Goal: Book appointment/travel/reservation

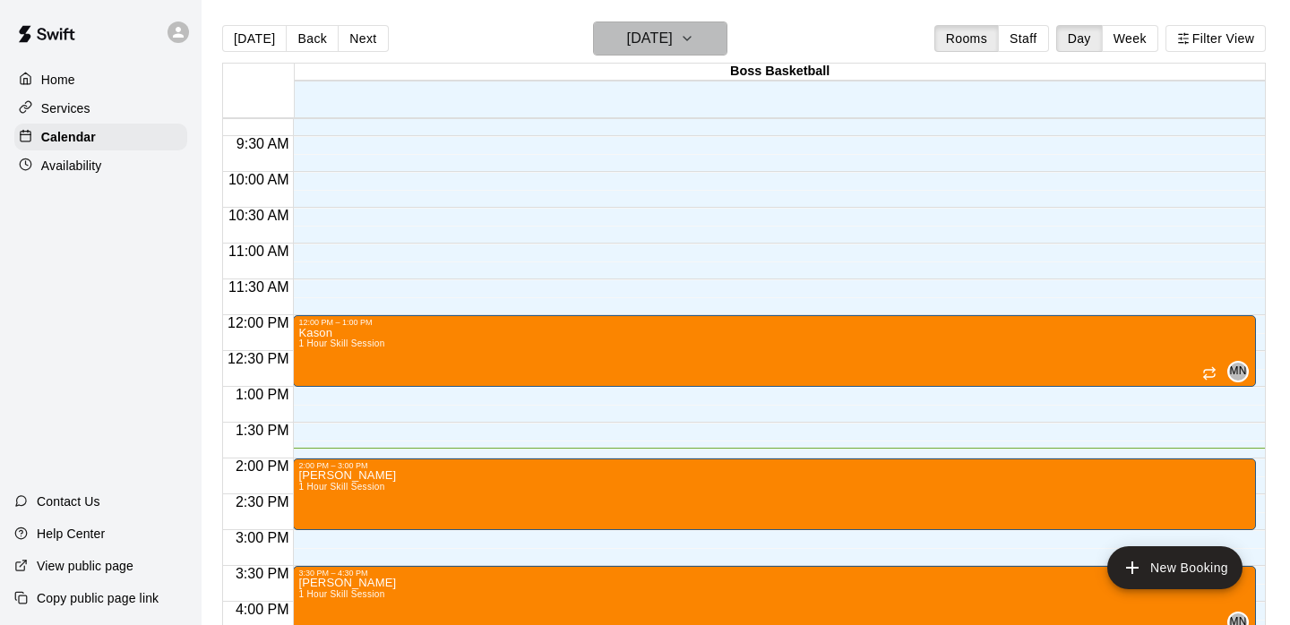
click at [666, 45] on h6 "[DATE]" at bounding box center [650, 38] width 46 height 25
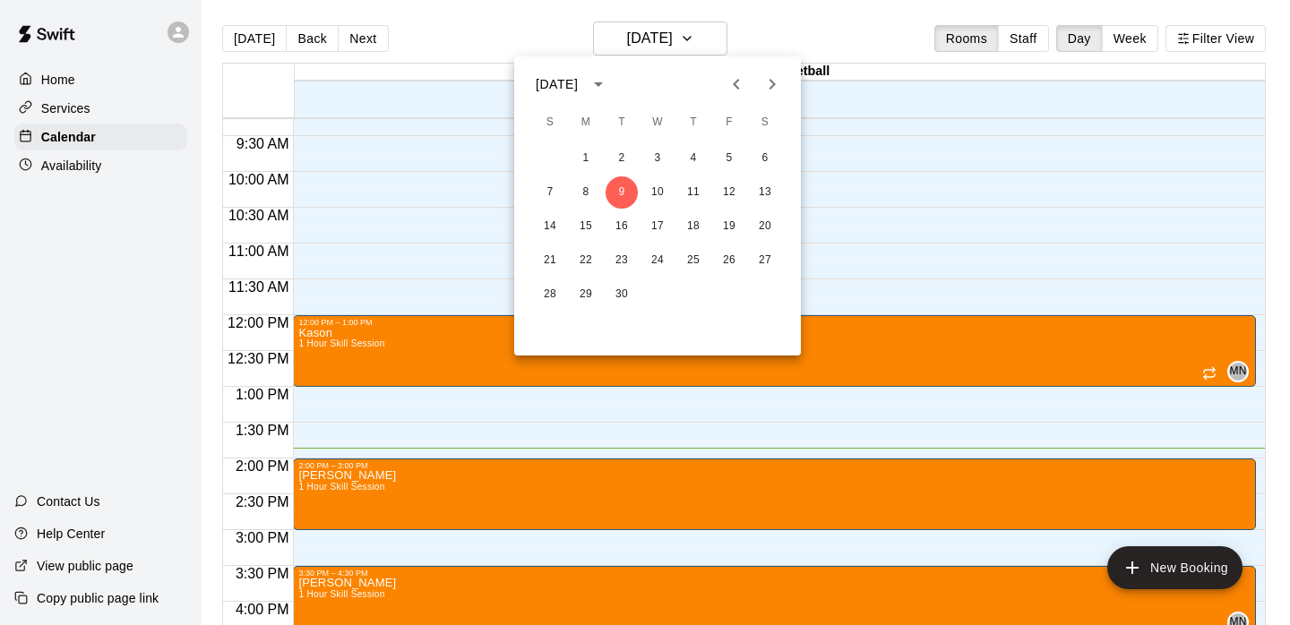
click at [774, 86] on icon "Next month" at bounding box center [771, 83] width 21 height 21
click at [766, 160] on button "1" at bounding box center [765, 158] width 32 height 32
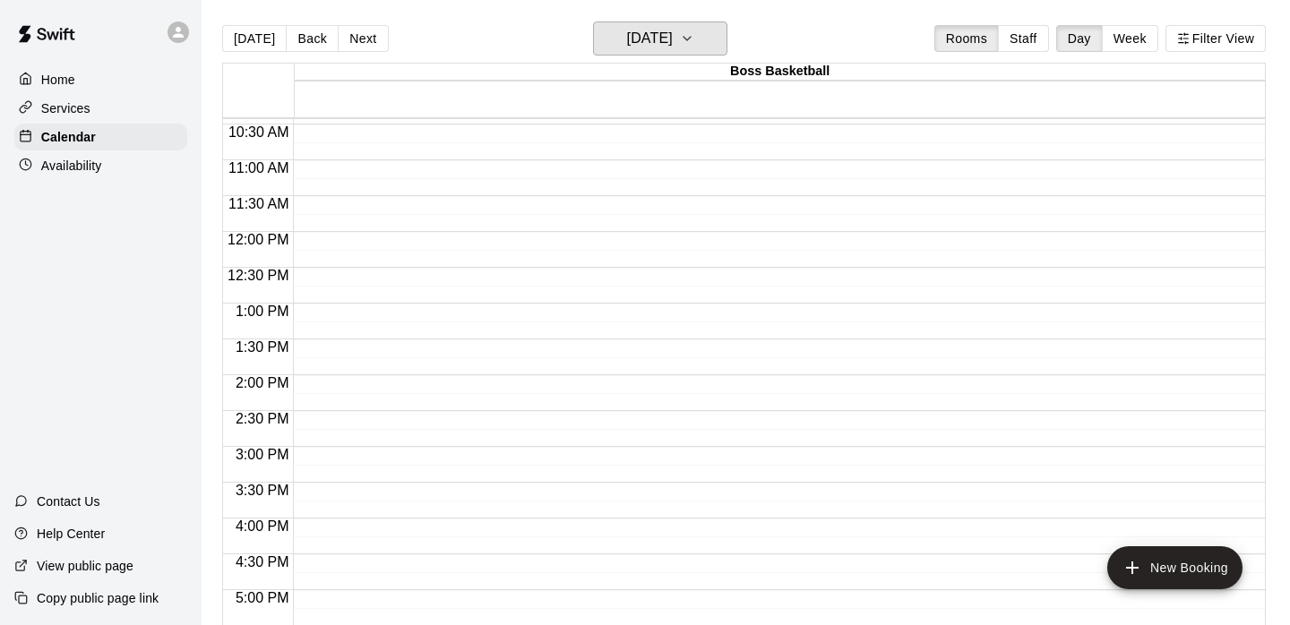
scroll to position [748, 0]
